Goal: Task Accomplishment & Management: Manage account settings

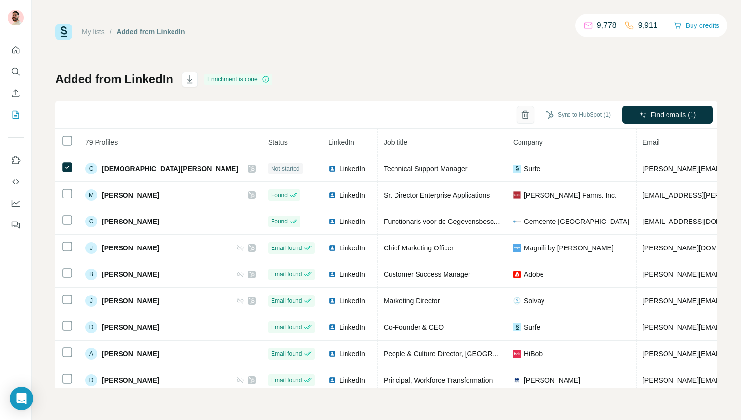
click at [519, 108] on button "button" at bounding box center [526, 115] width 18 height 18
click at [522, 119] on icon "button" at bounding box center [526, 115] width 10 height 10
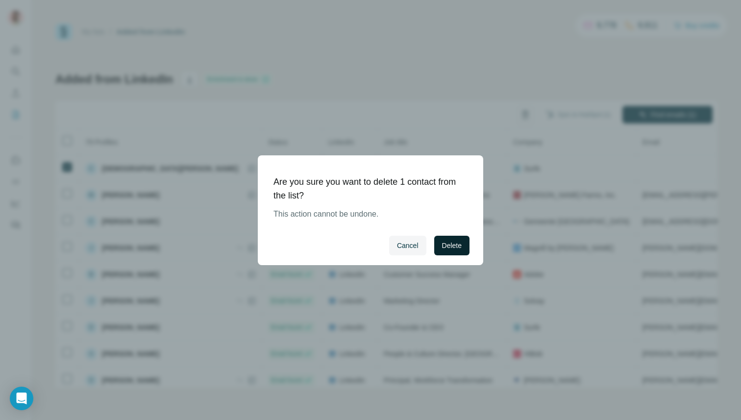
click at [442, 242] on span "Delete" at bounding box center [452, 246] width 20 height 10
